Goal: Task Accomplishment & Management: Manage account settings

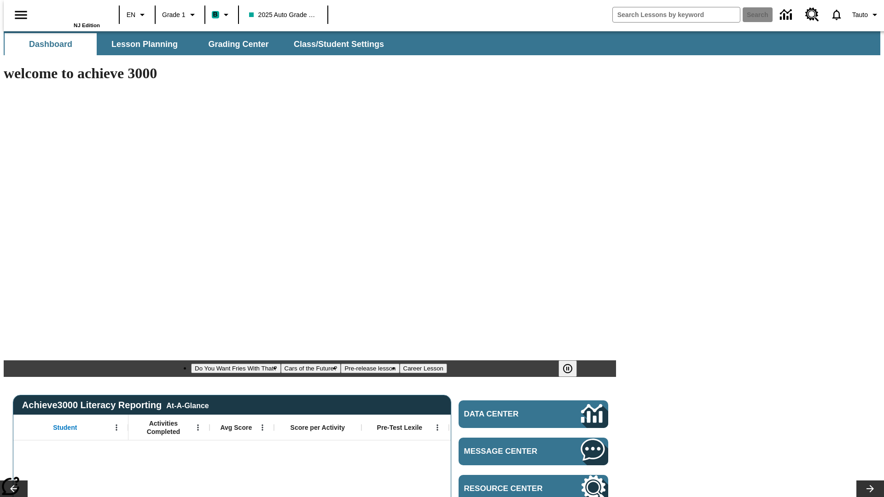
type input "-1"
click at [335, 44] on span "Class/Student Settings" at bounding box center [339, 44] width 90 height 11
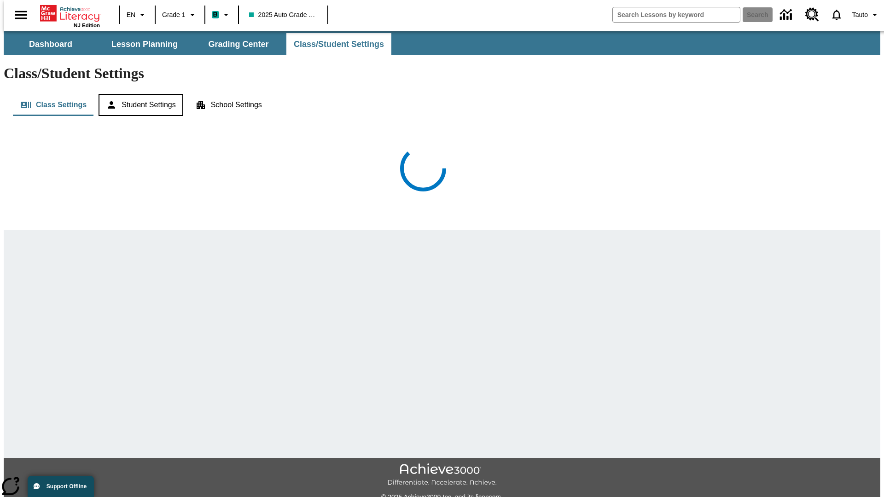
click at [138, 94] on button "Student Settings" at bounding box center [140, 105] width 84 height 22
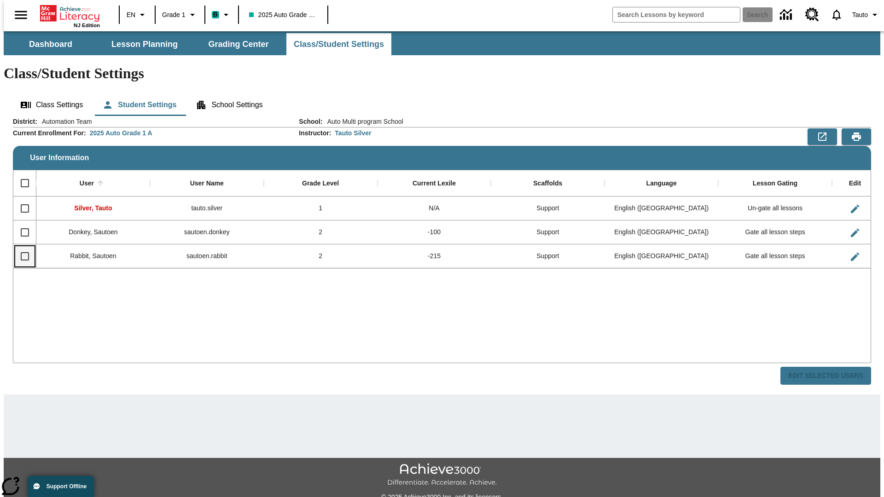
click at [21, 247] on input "Select row" at bounding box center [24, 256] width 19 height 19
checkbox input "true"
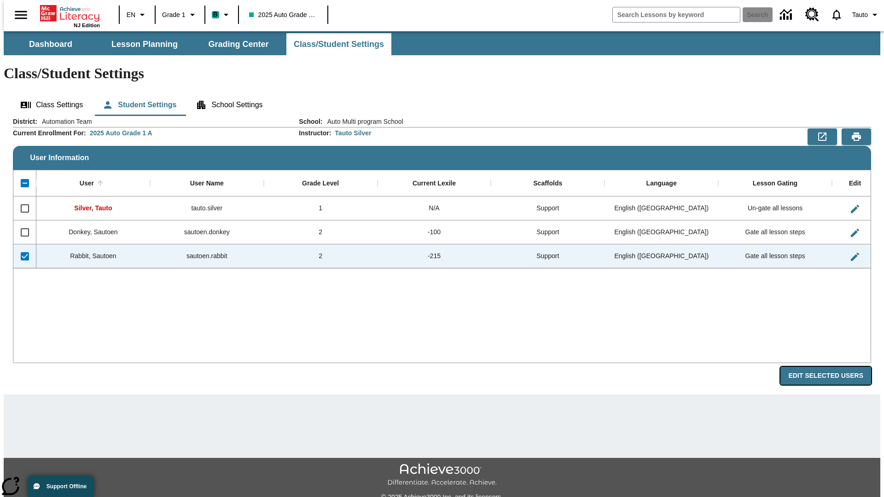
click at [833, 367] on button "Edit Selected Users" at bounding box center [825, 376] width 91 height 18
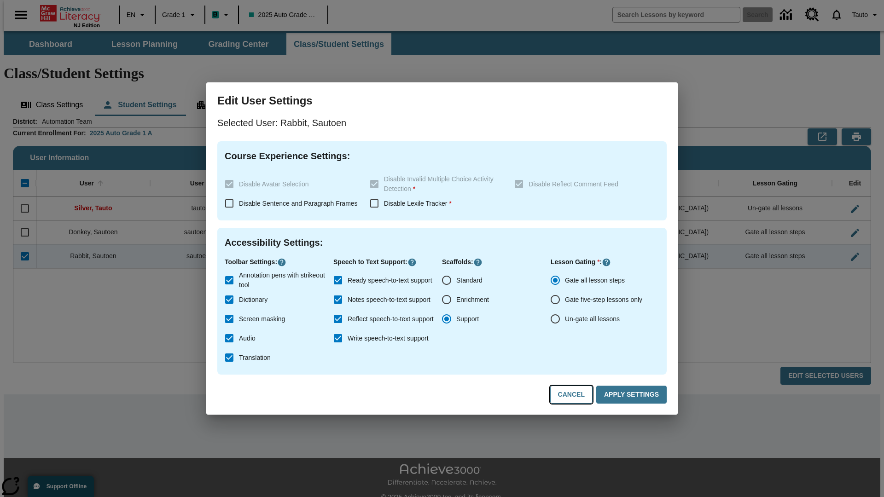
click at [576, 395] on button "Cancel" at bounding box center [571, 395] width 42 height 18
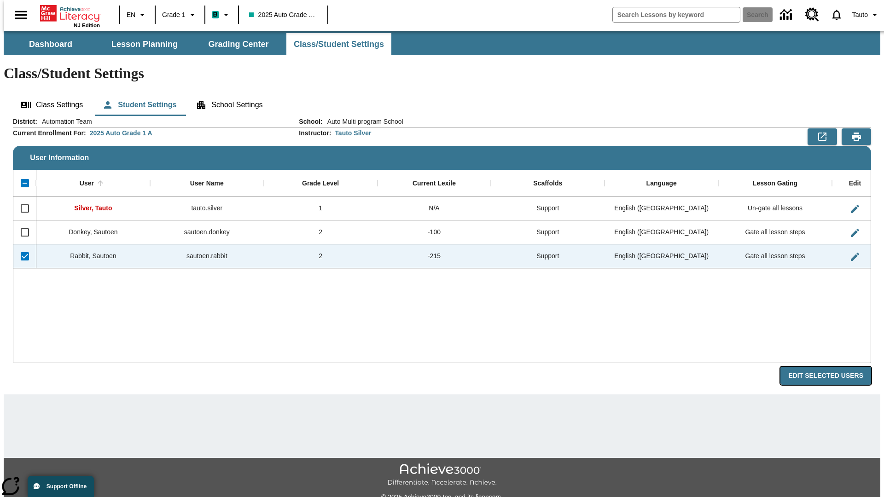
click at [833, 367] on button "Edit Selected Users" at bounding box center [825, 376] width 91 height 18
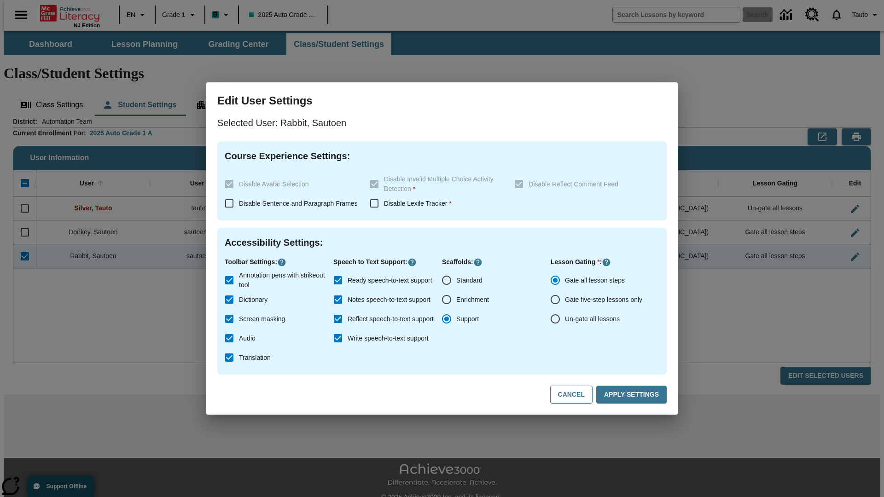
click at [338, 280] on input "Ready speech-to-text support" at bounding box center [337, 280] width 19 height 19
click at [633, 395] on button "Apply Settings" at bounding box center [631, 395] width 70 height 18
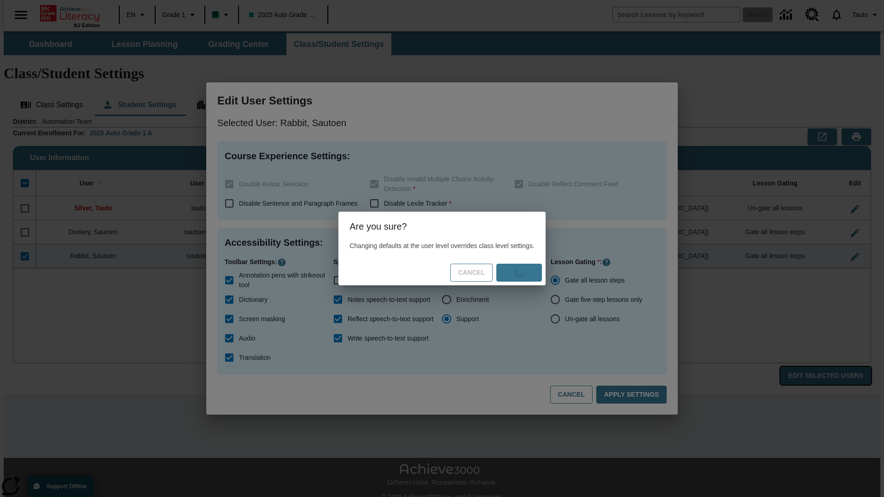
checkbox input "true"
checkbox input "false"
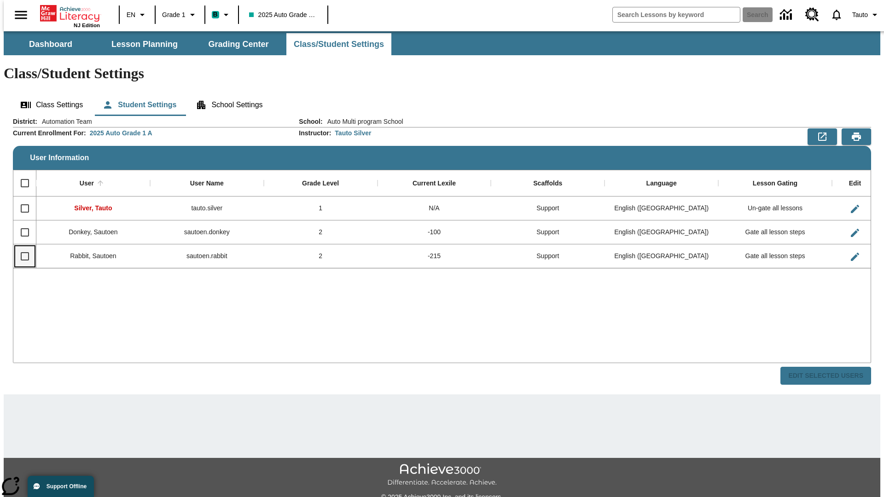
click at [21, 247] on input "Select row" at bounding box center [24, 256] width 19 height 19
checkbox input "true"
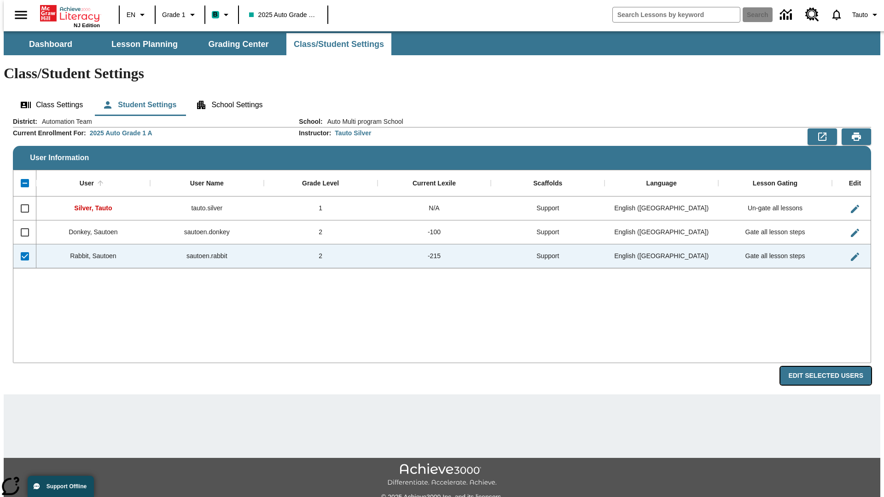
click at [833, 367] on button "Edit Selected Users" at bounding box center [825, 376] width 91 height 18
